Goal: Information Seeking & Learning: Learn about a topic

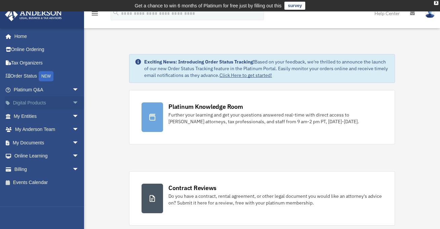
click at [72, 101] on span "arrow_drop_down" at bounding box center [78, 103] width 13 height 14
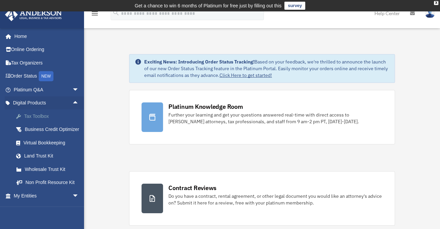
click at [49, 115] on div "Tax Toolbox" at bounding box center [52, 116] width 57 height 8
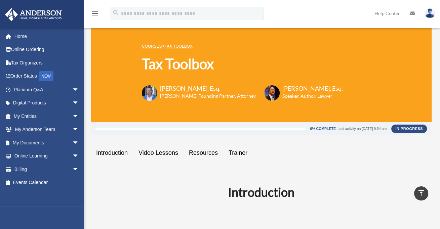
scroll to position [18, 0]
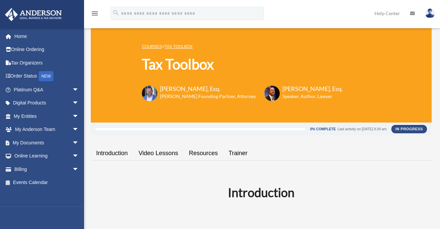
click at [159, 155] on link "Video Lessons" at bounding box center [158, 153] width 50 height 19
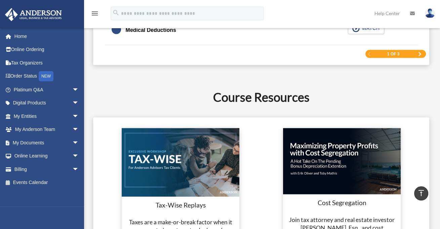
scroll to position [1162, 0]
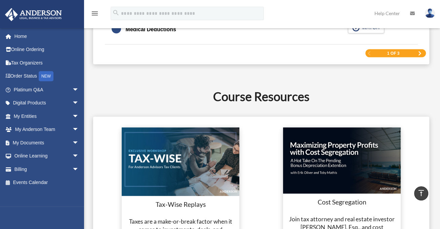
click at [420, 51] on span "Next Page" at bounding box center [420, 53] width 4 height 4
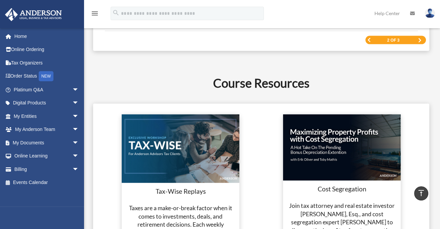
scroll to position [1154, 0]
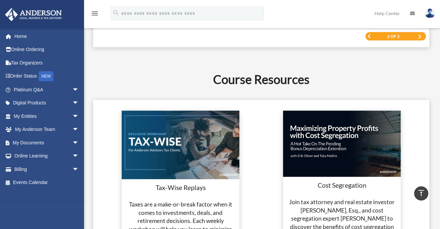
click at [419, 35] on span "Next Page" at bounding box center [420, 37] width 4 height 4
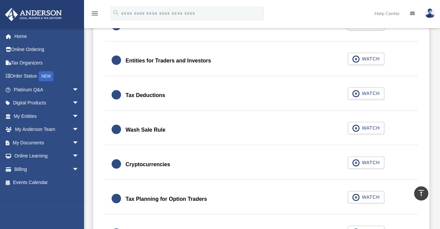
scroll to position [523, 0]
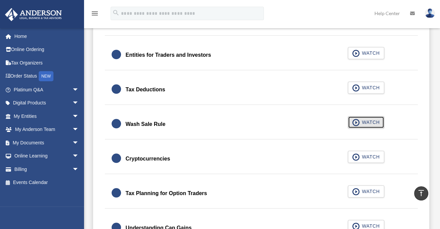
click at [369, 120] on span "WATCH" at bounding box center [369, 122] width 20 height 7
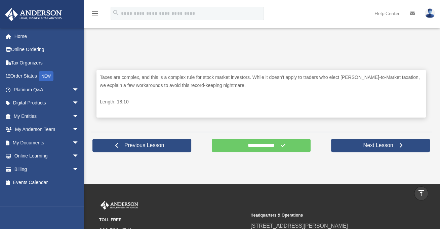
scroll to position [302, 0]
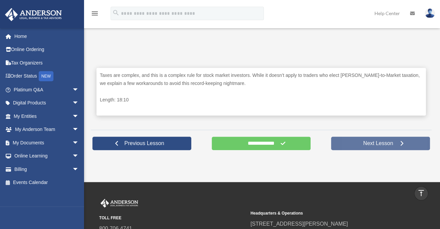
click at [376, 142] on span "Next Lesson" at bounding box center [377, 143] width 41 height 7
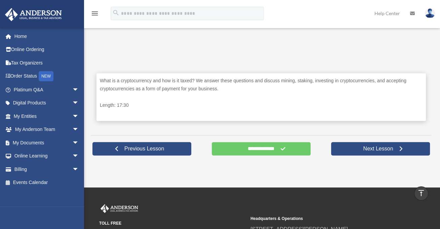
scroll to position [302, 0]
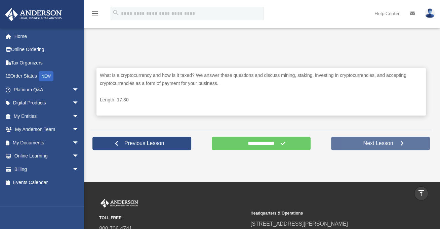
click at [370, 145] on span "Next Lesson" at bounding box center [377, 143] width 41 height 7
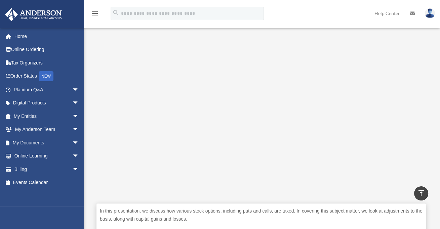
scroll to position [168, 0]
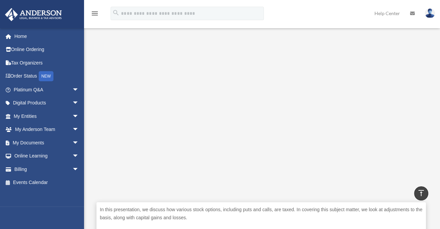
click at [324, 12] on div "menu search Site Menu add [PERSON_NAME][EMAIL_ADDRESS][DOMAIN_NAME] My Profile …" at bounding box center [220, 16] width 430 height 23
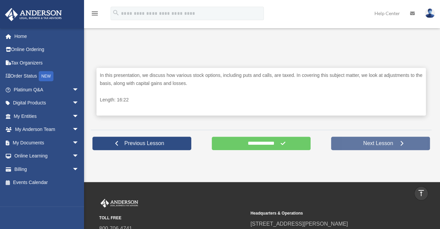
click at [379, 142] on span "Next Lesson" at bounding box center [377, 143] width 41 height 7
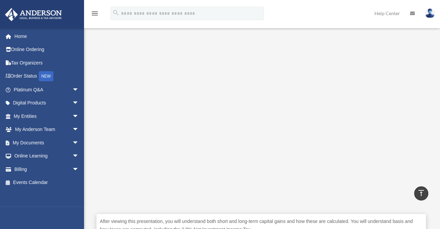
scroll to position [168, 0]
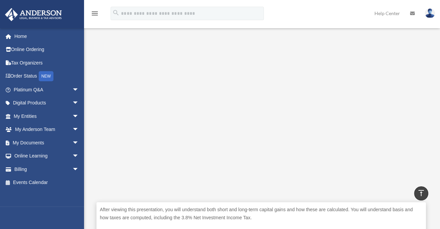
click at [295, 220] on p "After viewing this presentation, you will understand both short and long-term c…" at bounding box center [261, 214] width 323 height 16
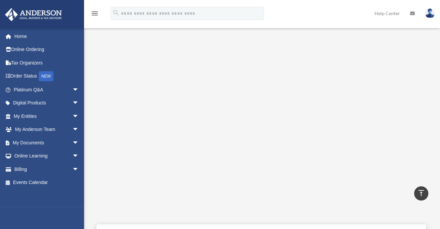
scroll to position [134, 0]
